Goal: Find specific page/section: Find specific page/section

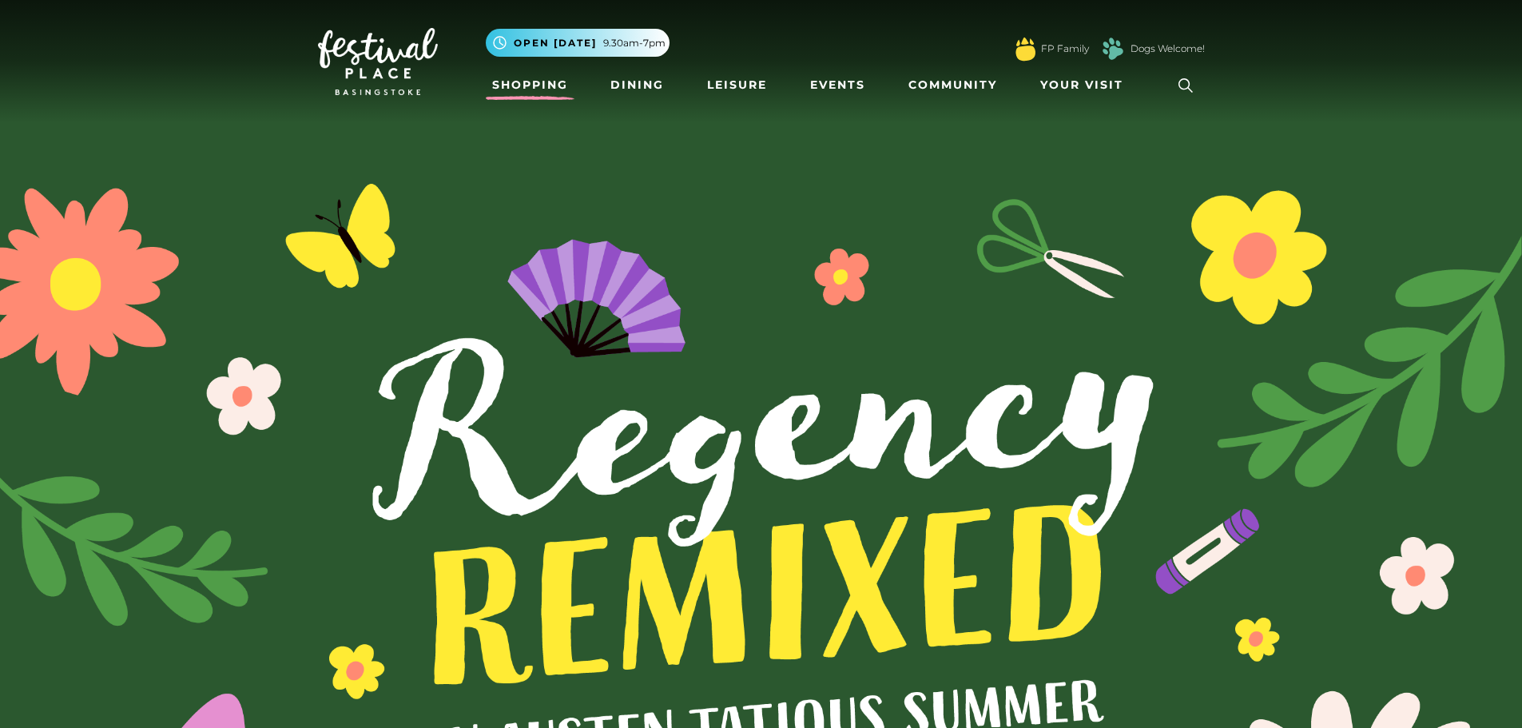
click at [522, 85] on link "Shopping" at bounding box center [530, 85] width 89 height 30
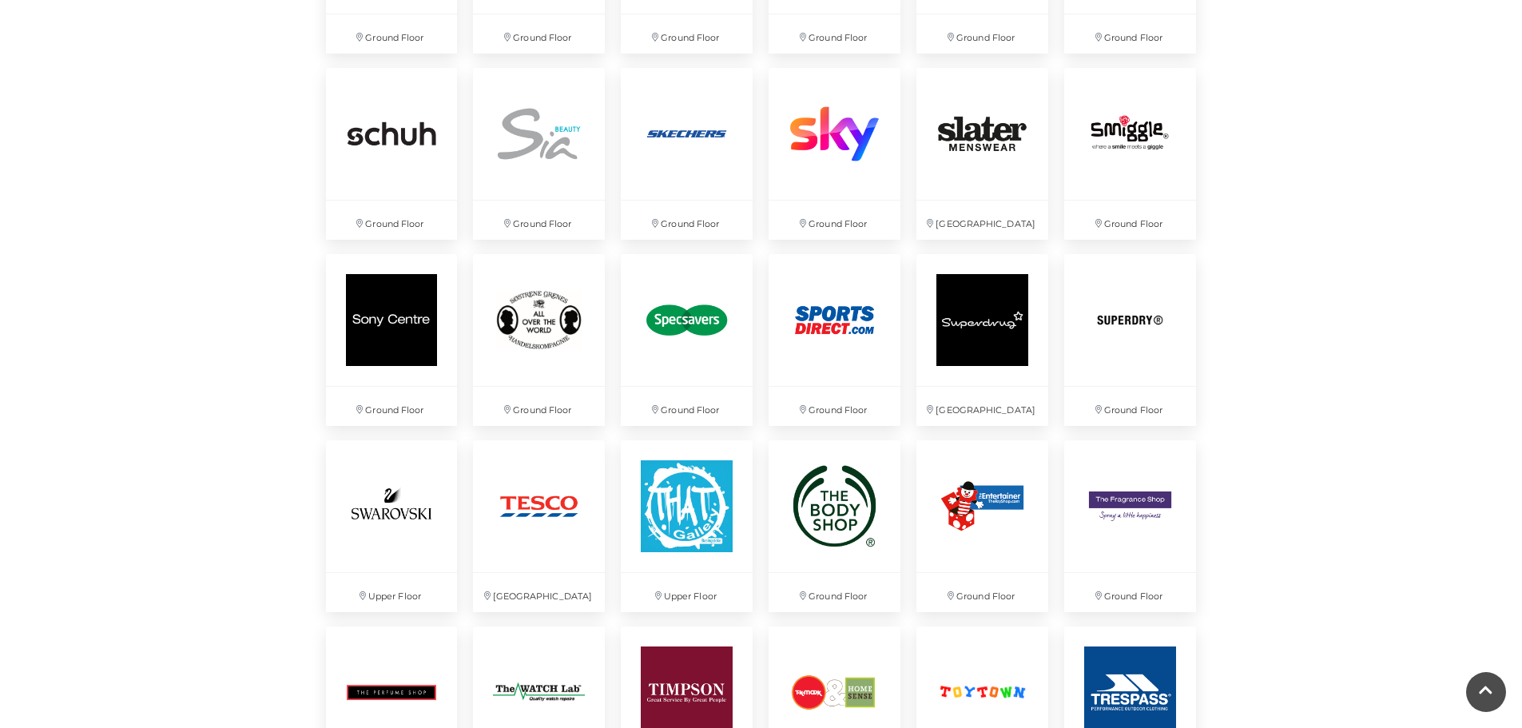
scroll to position [3755, 0]
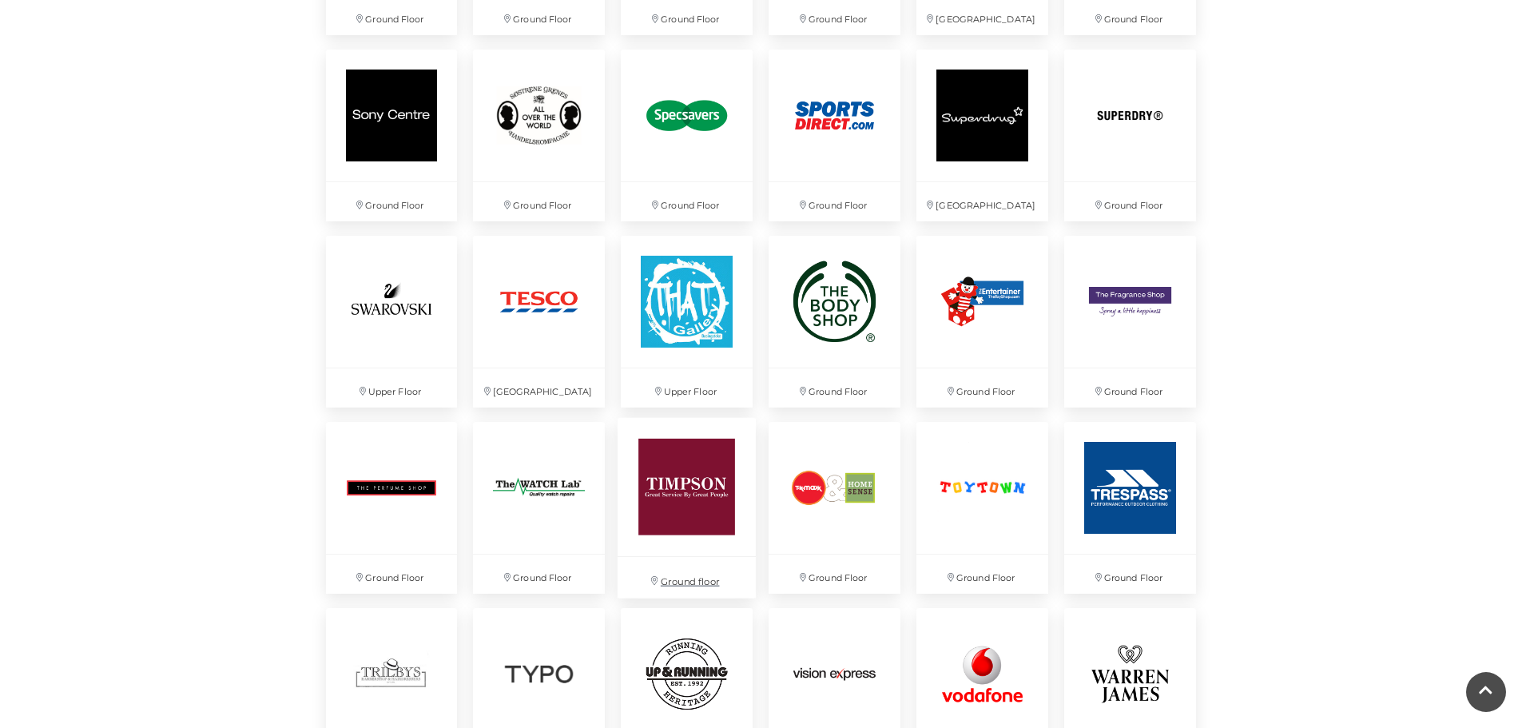
click at [696, 501] on img at bounding box center [687, 487] width 138 height 138
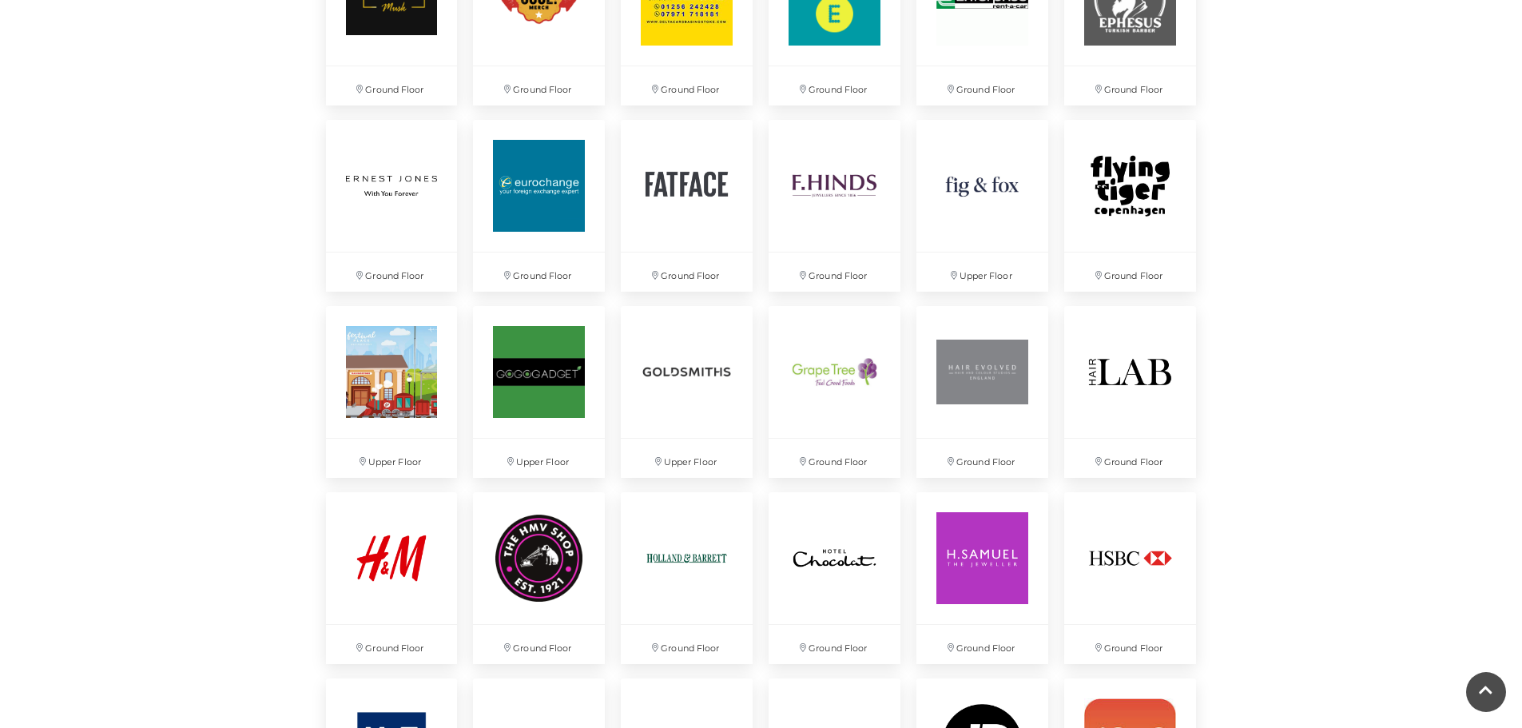
scroll to position [1598, 0]
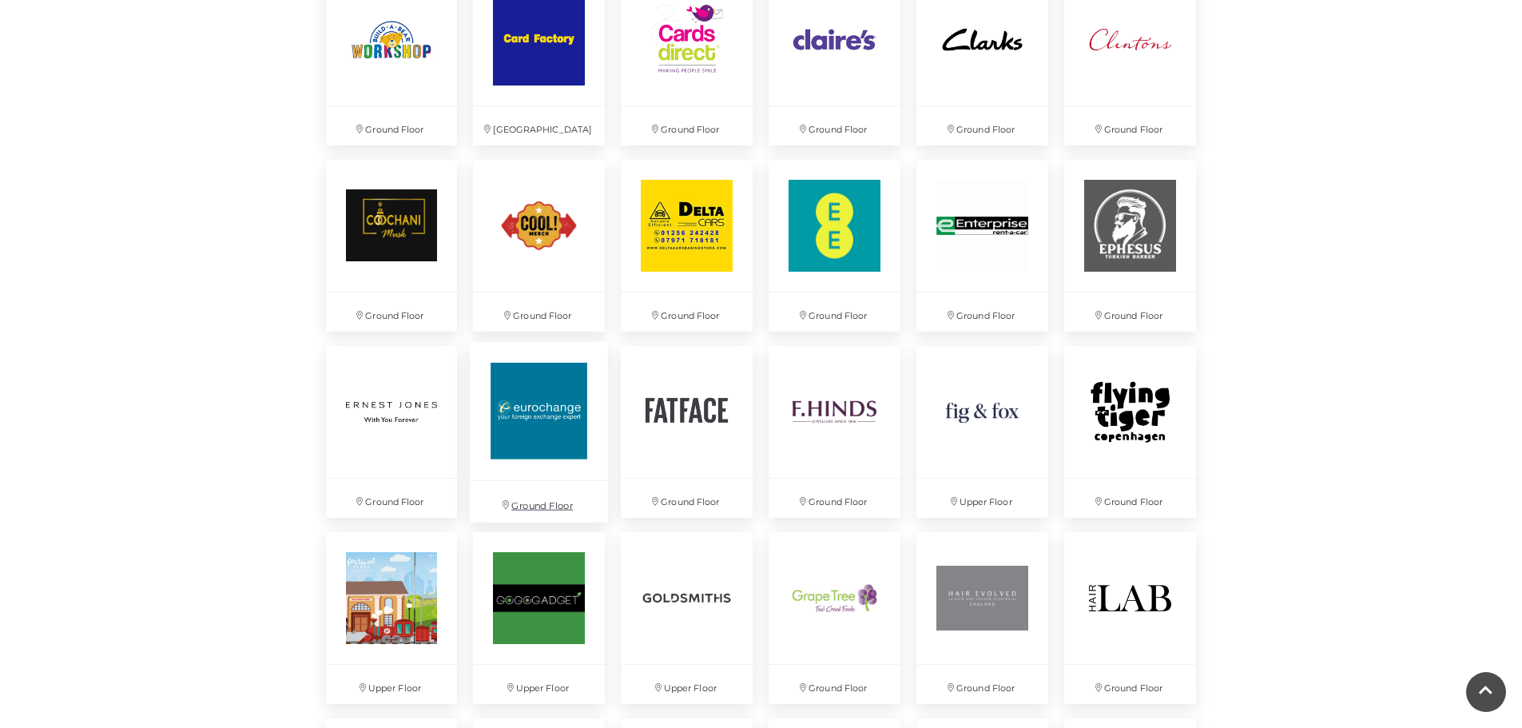
click at [547, 412] on img at bounding box center [539, 411] width 138 height 138
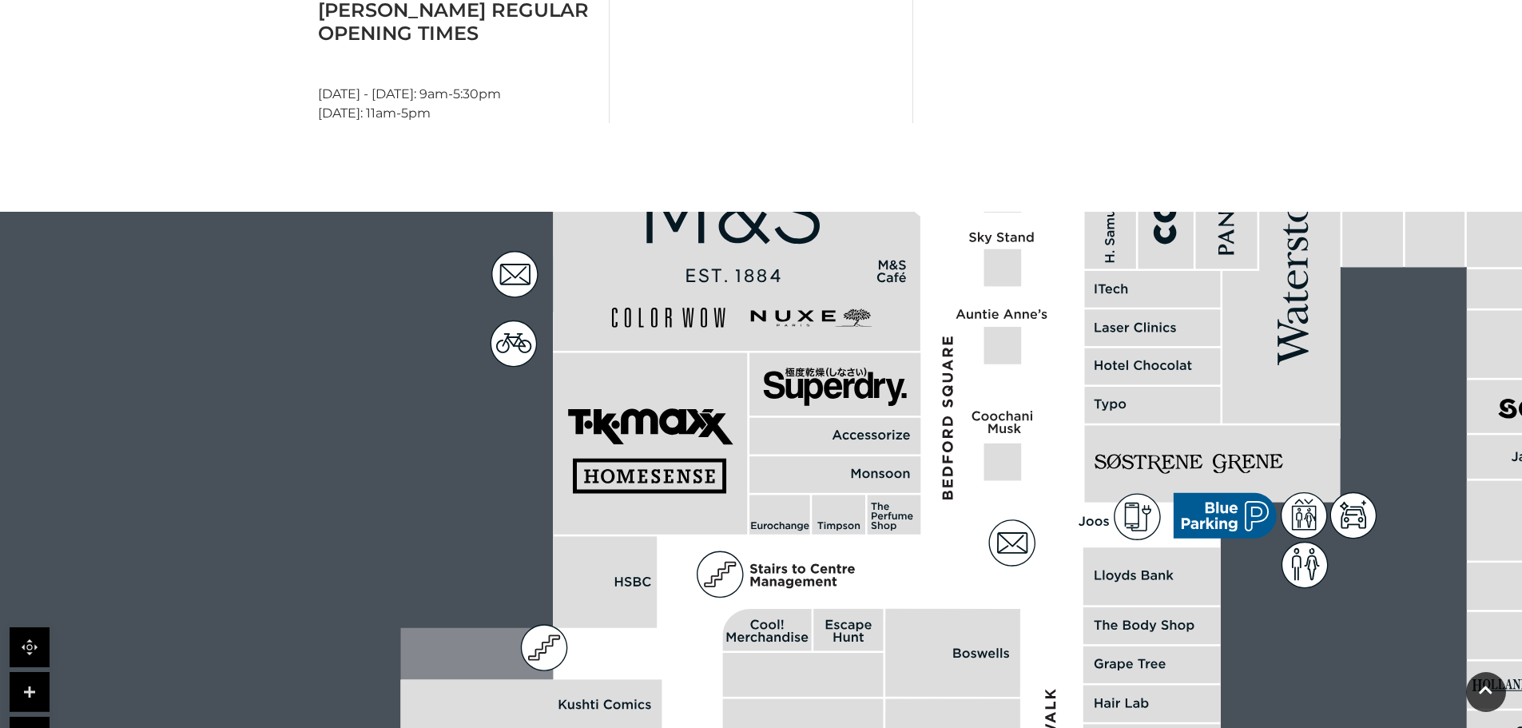
scroll to position [799, 0]
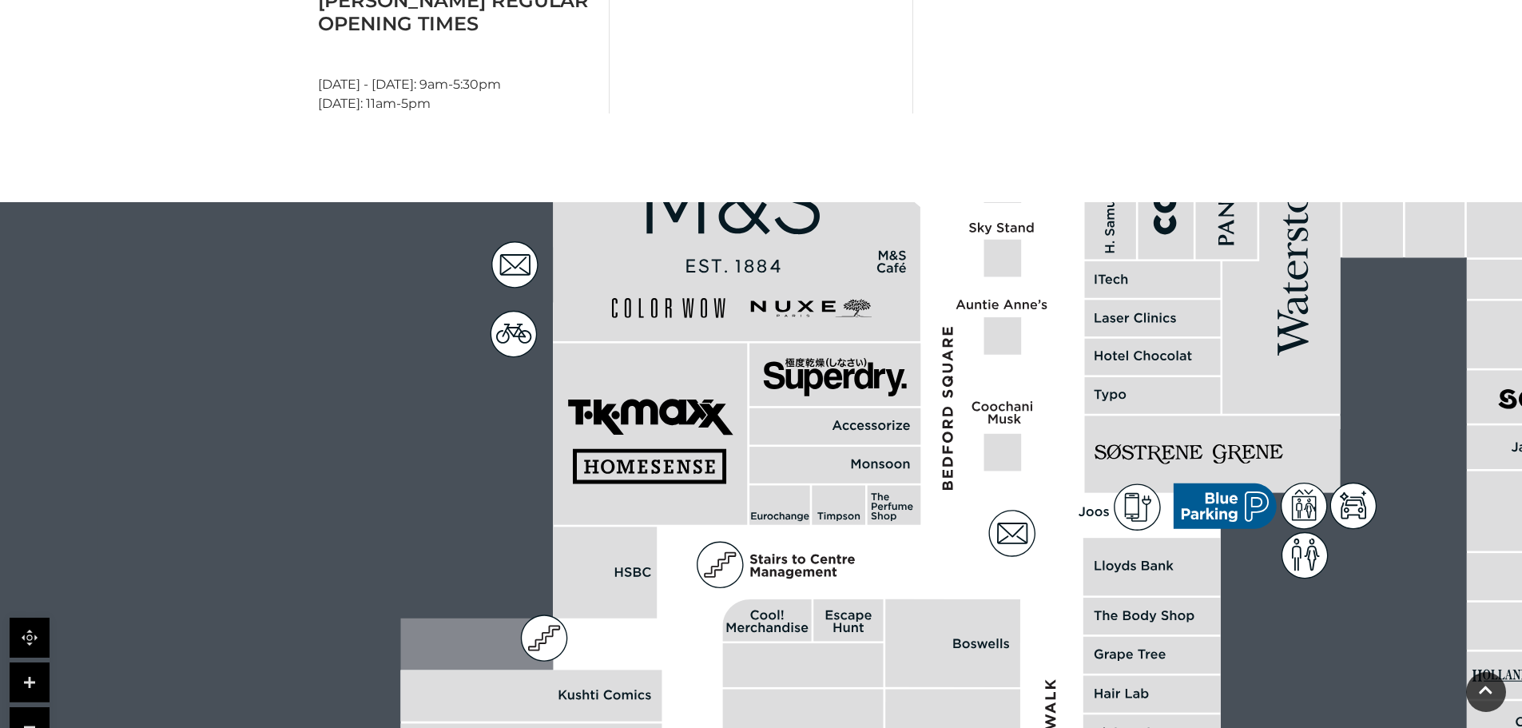
click at [777, 510] on rect at bounding box center [779, 505] width 61 height 39
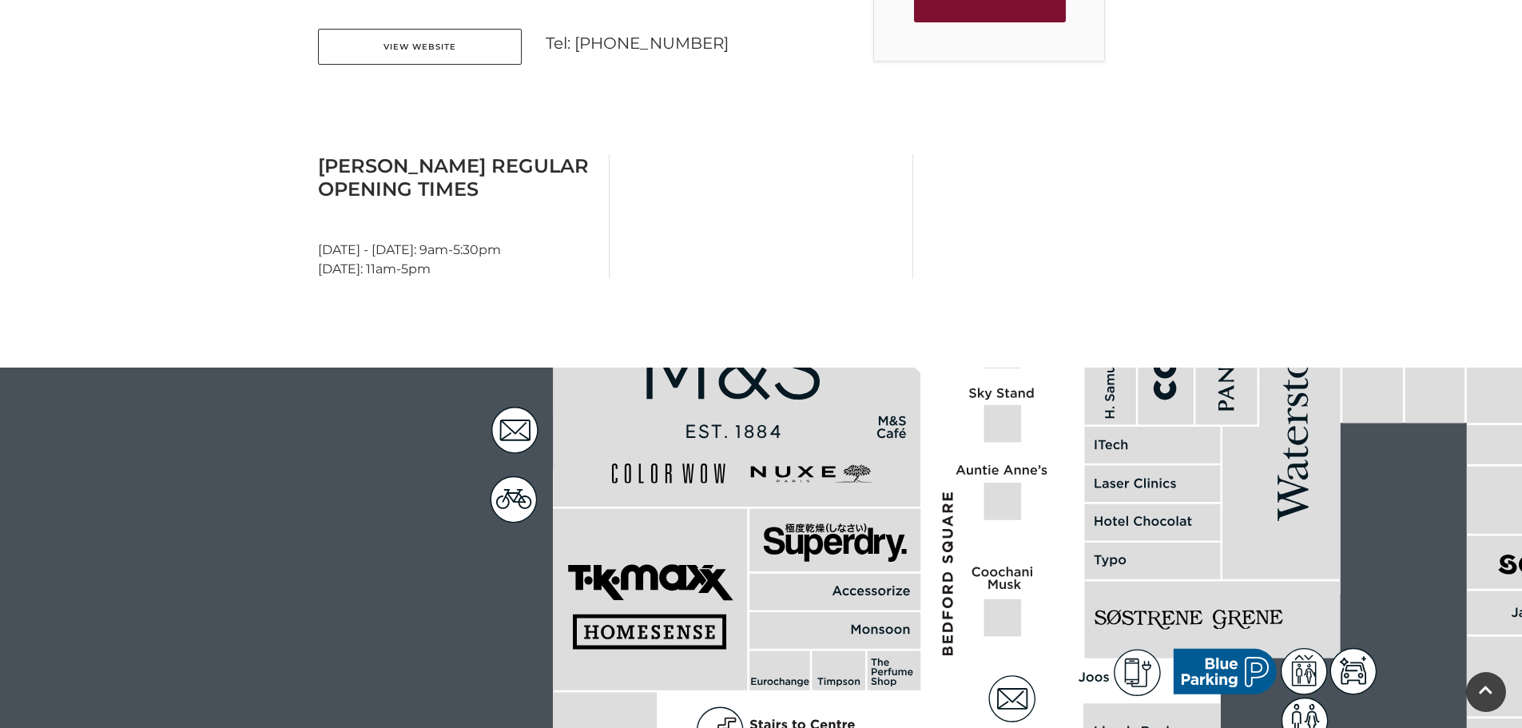
scroll to position [320, 0]
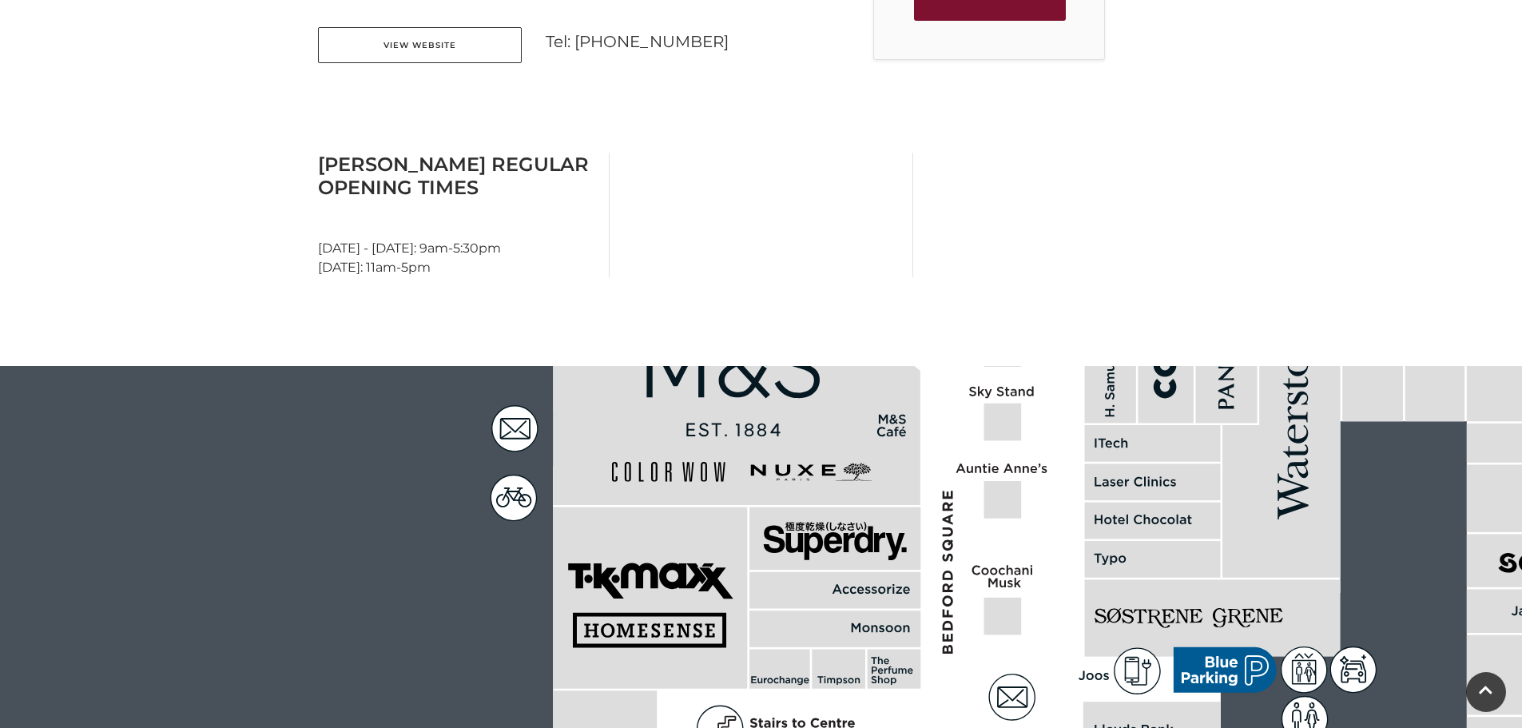
scroll to position [639, 0]
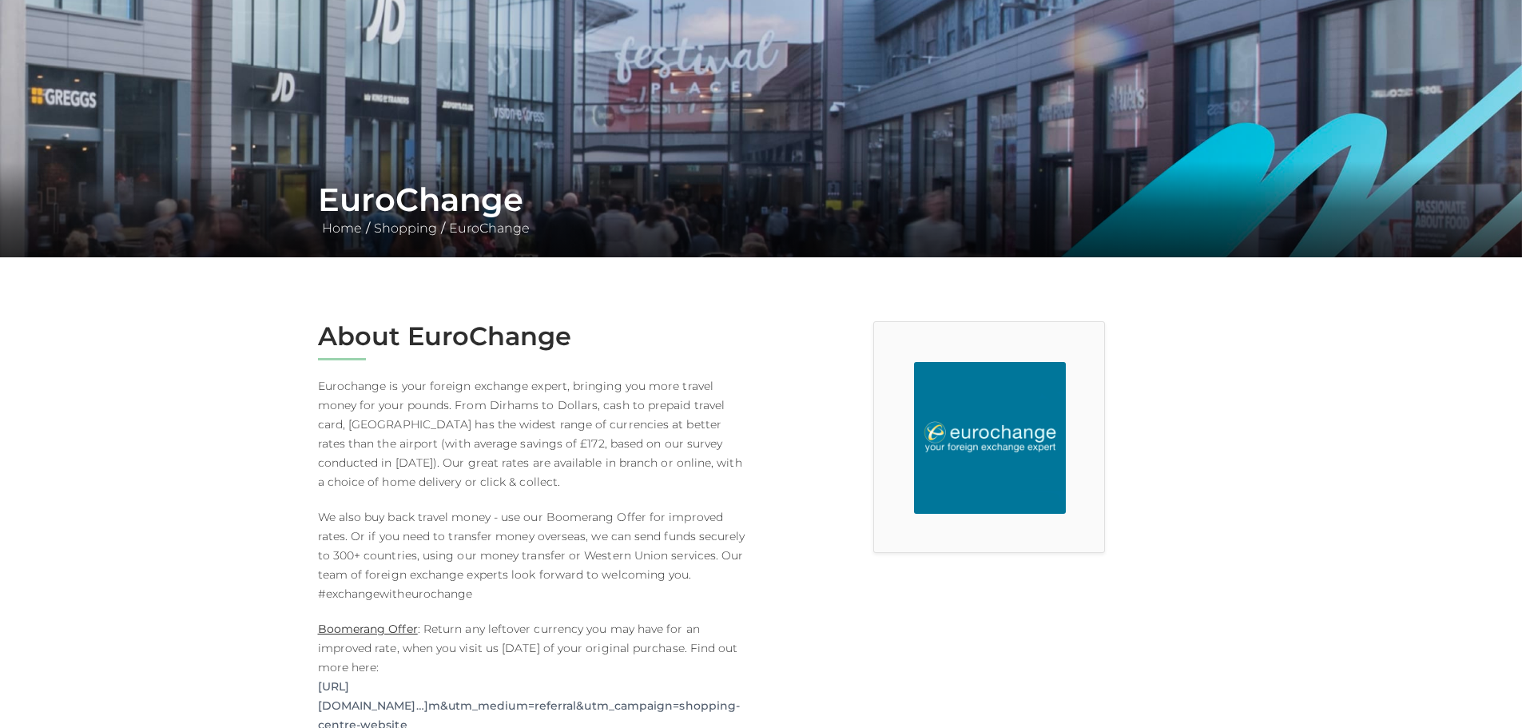
scroll to position [639, 0]
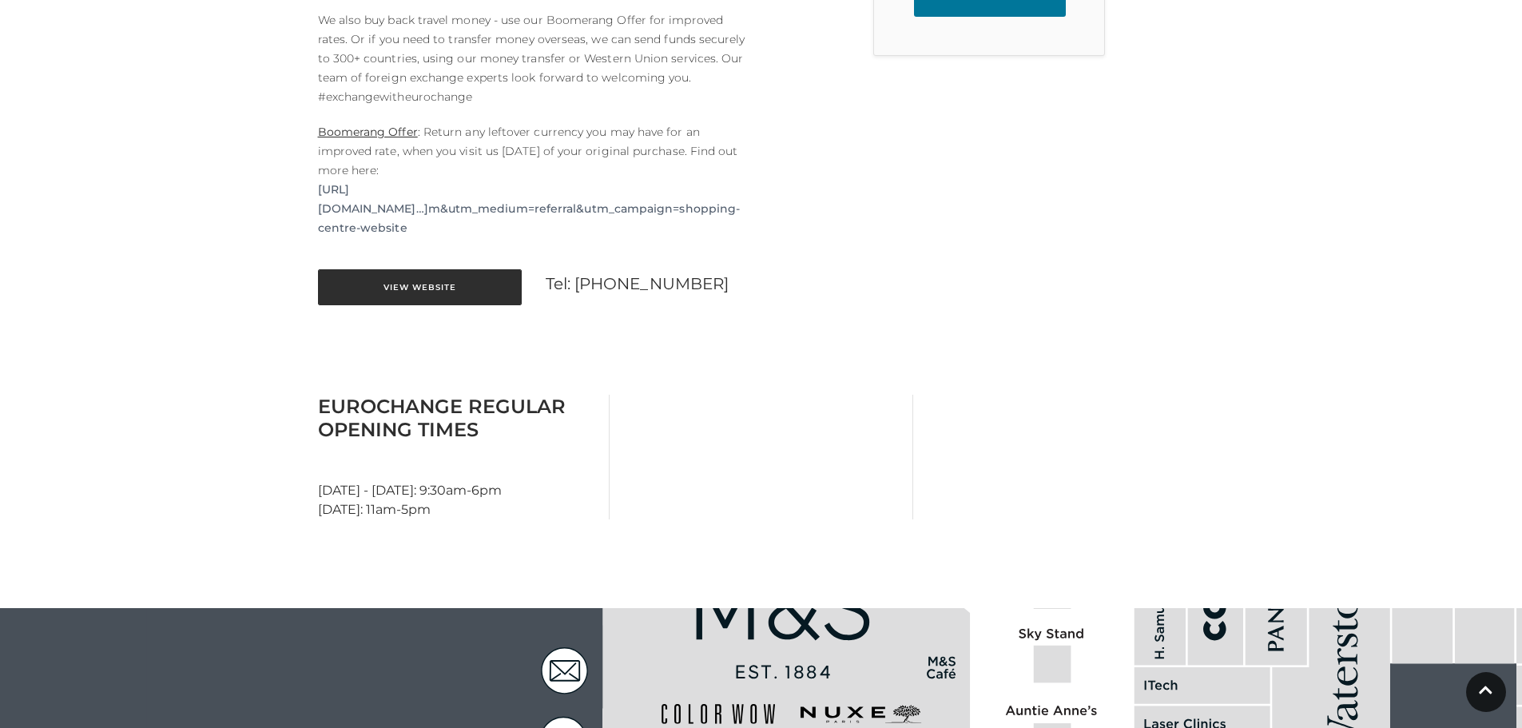
click at [395, 288] on link "View Website" at bounding box center [420, 287] width 204 height 36
